Goal: Use online tool/utility: Use online tool/utility

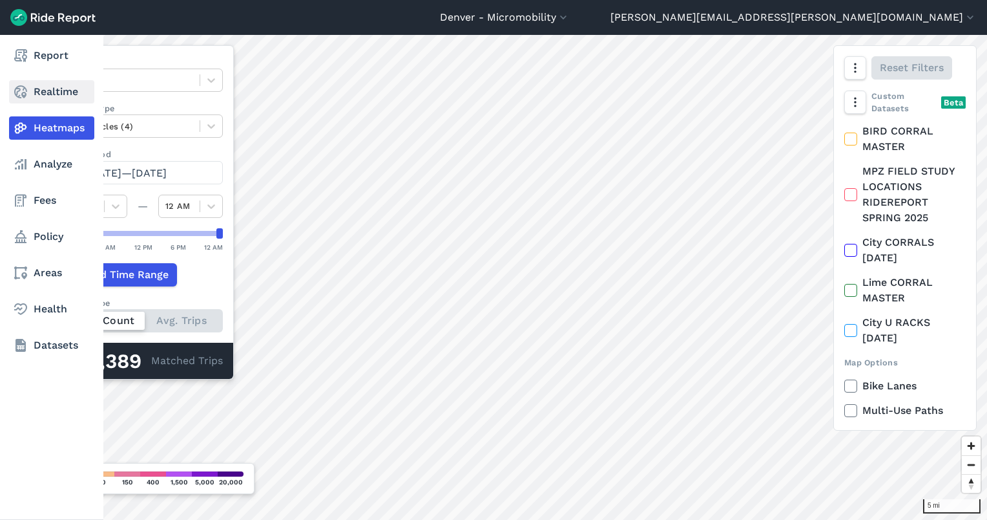
click at [21, 90] on icon at bounding box center [21, 92] width 16 height 16
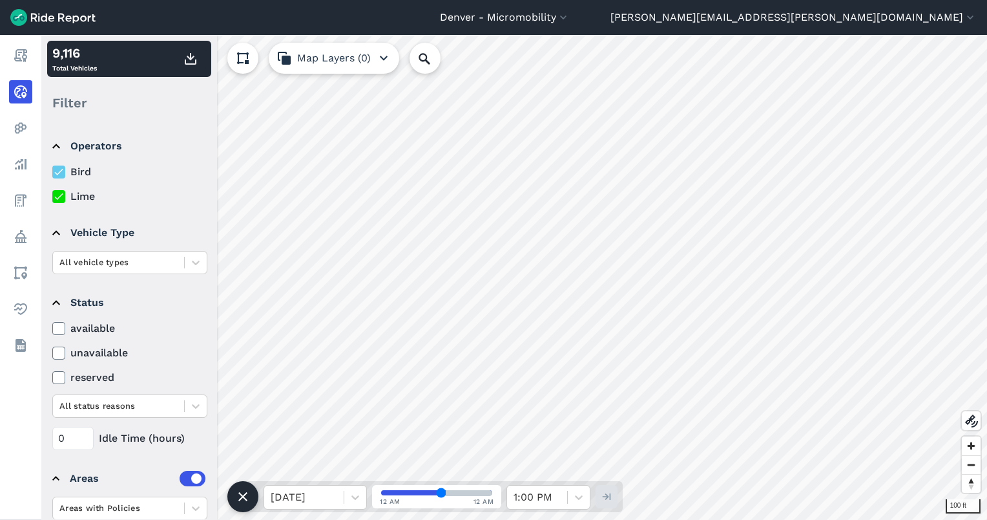
click at [247, 44] on button at bounding box center [242, 58] width 31 height 31
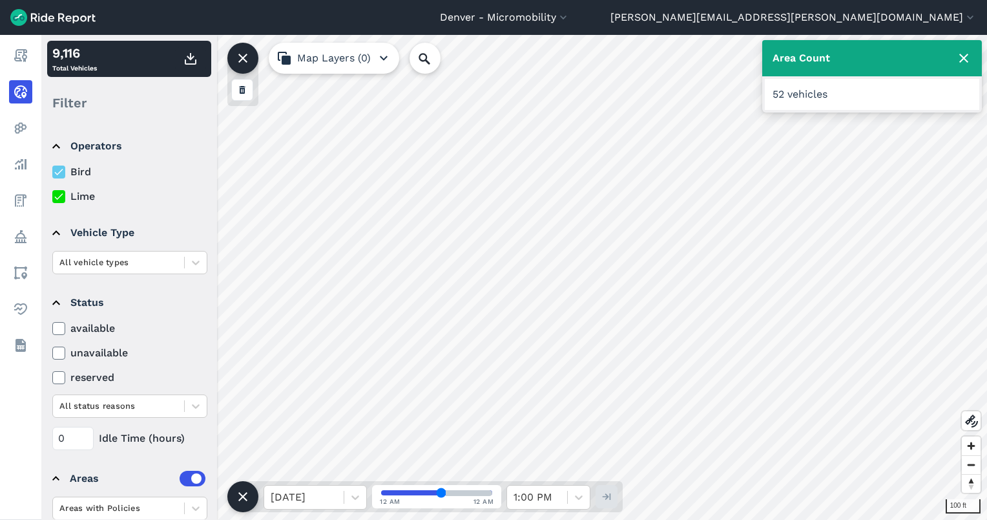
click at [242, 492] on icon at bounding box center [243, 497] width 16 height 16
click at [245, 494] on icon at bounding box center [243, 496] width 21 height 21
click at [964, 56] on icon at bounding box center [964, 58] width 16 height 16
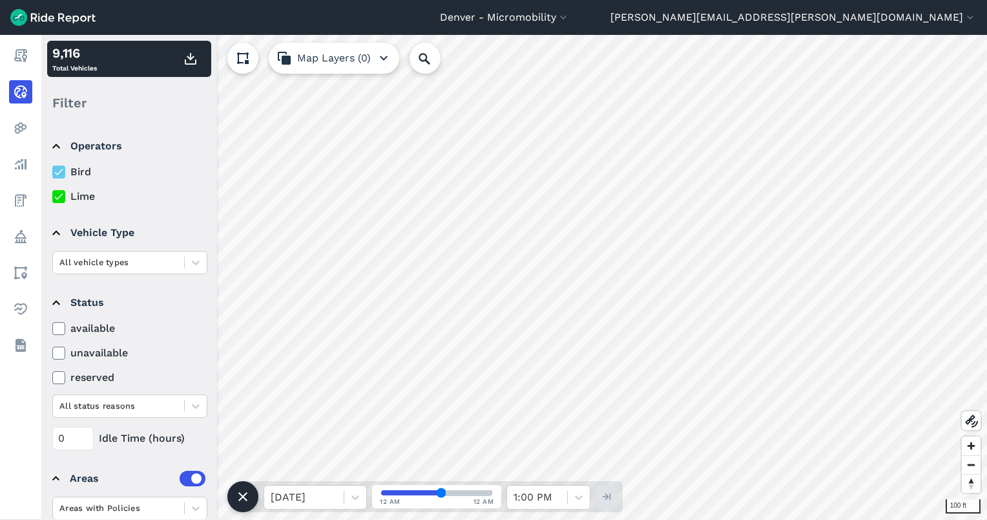
click at [248, 52] on icon at bounding box center [243, 58] width 16 height 16
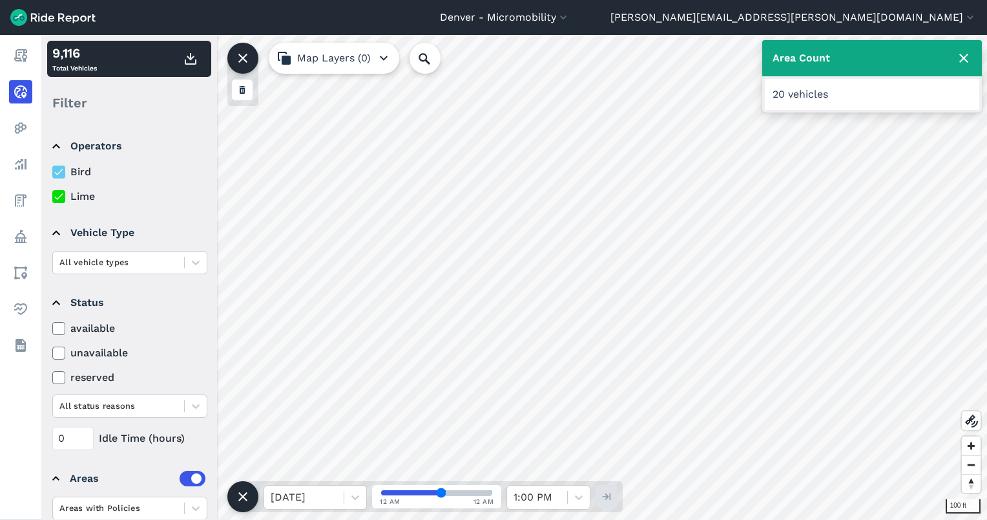
click at [964, 57] on use at bounding box center [964, 58] width 9 height 9
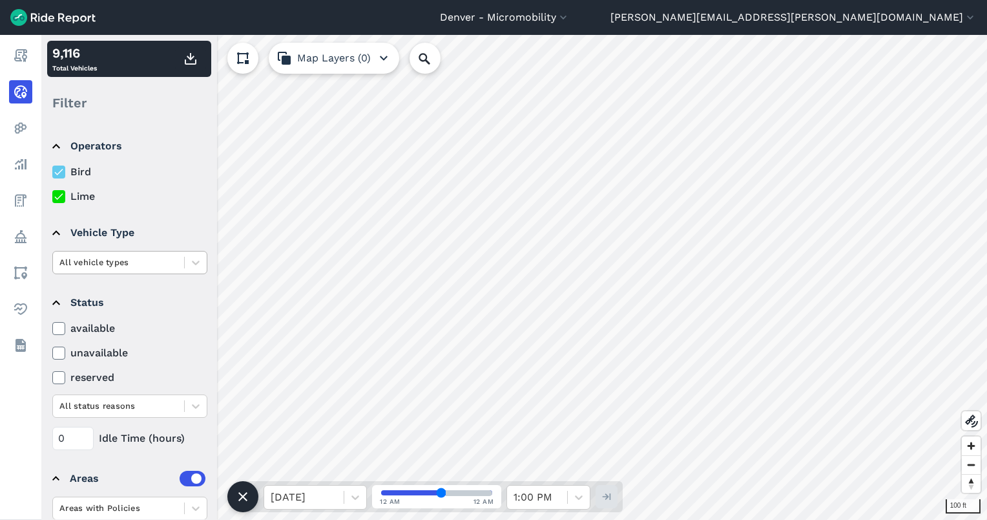
click at [109, 264] on div at bounding box center [118, 262] width 118 height 15
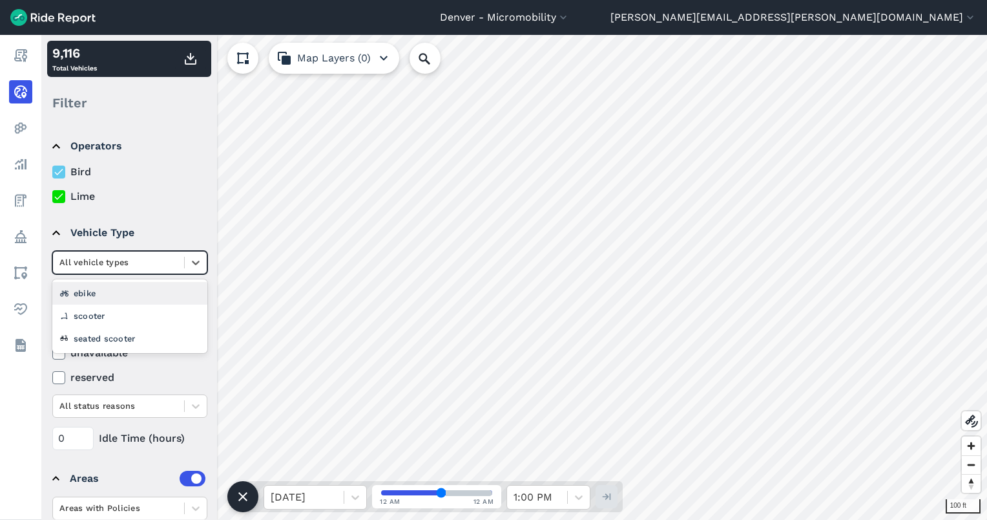
click at [109, 264] on div at bounding box center [118, 262] width 118 height 15
click at [109, 404] on div at bounding box center [118, 405] width 118 height 15
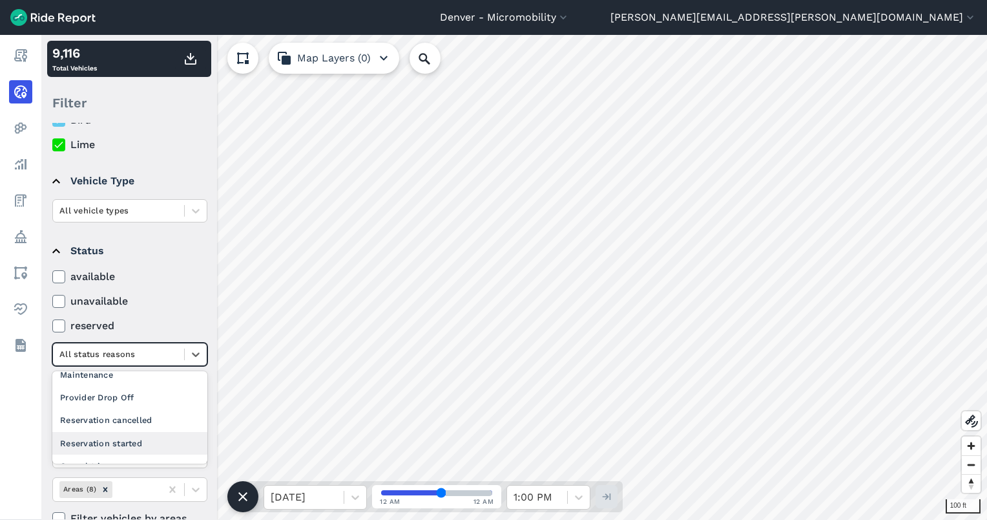
scroll to position [125, 0]
click at [102, 397] on div "Provider Drop Off" at bounding box center [129, 395] width 155 height 23
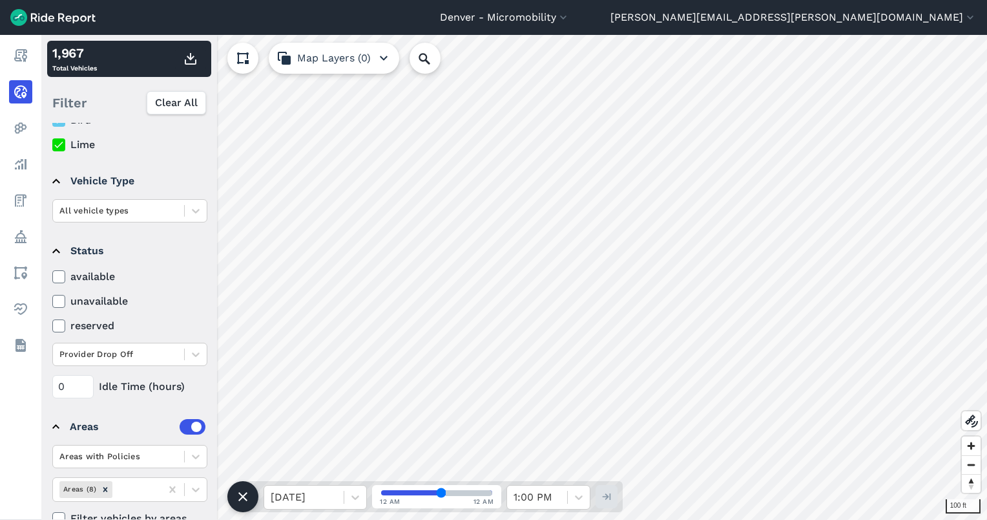
click at [240, 51] on icon at bounding box center [243, 58] width 16 height 16
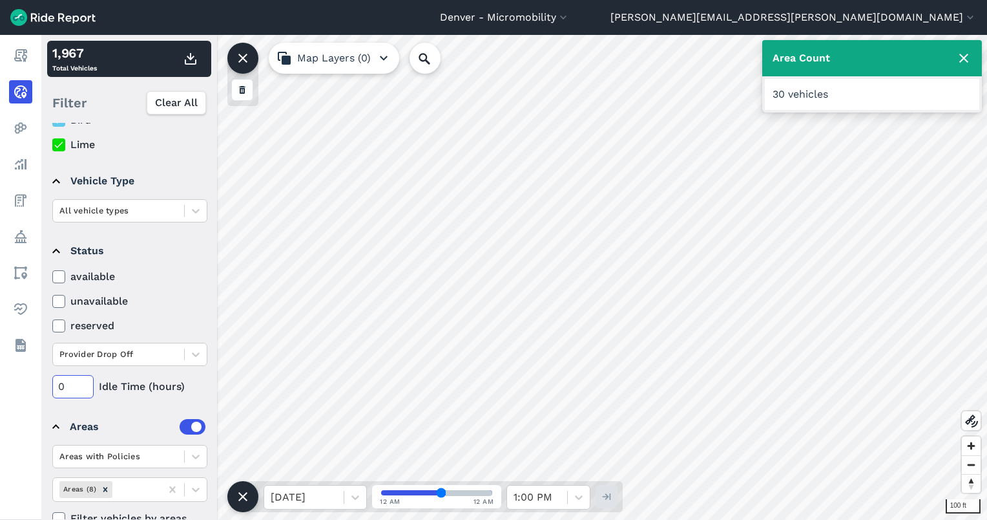
click at [72, 390] on input "0" at bounding box center [72, 386] width 41 height 23
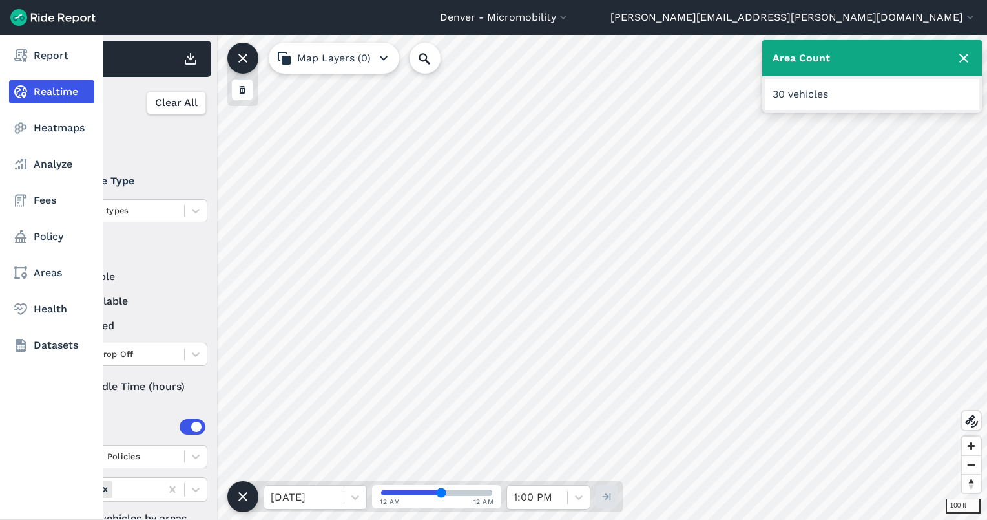
drag, startPoint x: 72, startPoint y: 390, endPoint x: 28, endPoint y: 383, distance: 44.4
click at [28, 383] on div "Report Realtime Heatmaps Analyze Fees Policy Areas Health Datasets 100 ft 1,967…" at bounding box center [493, 277] width 987 height 485
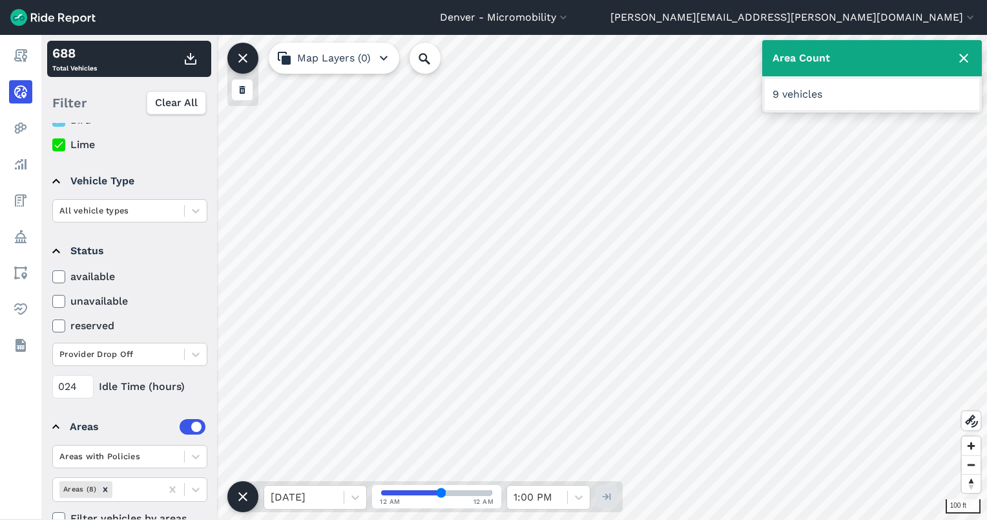
click at [88, 413] on summary "Areas" at bounding box center [128, 426] width 153 height 36
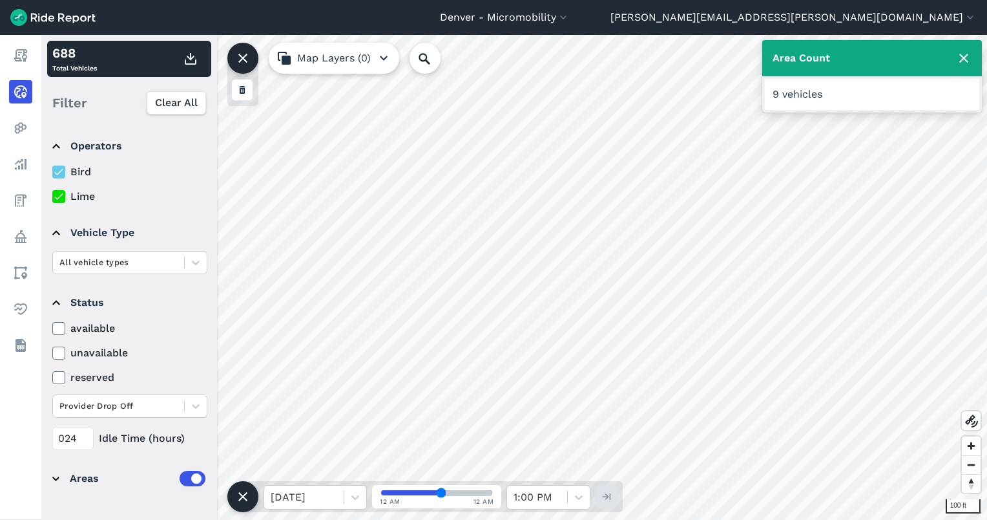
scroll to position [0, 0]
click at [80, 432] on input "024" at bounding box center [72, 437] width 41 height 23
click at [72, 435] on input "10" at bounding box center [72, 437] width 41 height 23
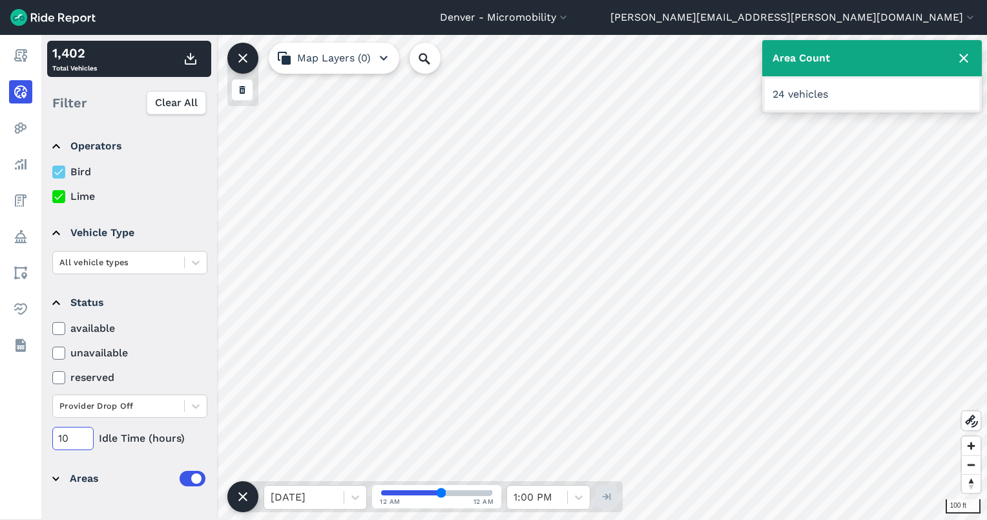
click at [72, 435] on input "10" at bounding box center [72, 437] width 41 height 23
click at [119, 467] on summary "Areas" at bounding box center [128, 478] width 153 height 36
click at [86, 441] on input "3" at bounding box center [72, 437] width 41 height 23
type input "2"
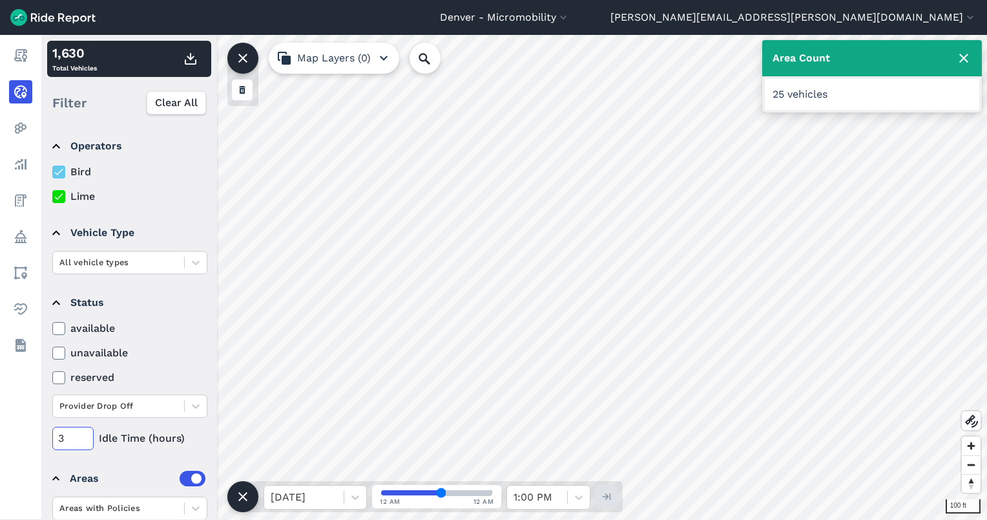
click at [86, 441] on input "2" at bounding box center [72, 437] width 41 height 23
